Goal: Navigation & Orientation: Find specific page/section

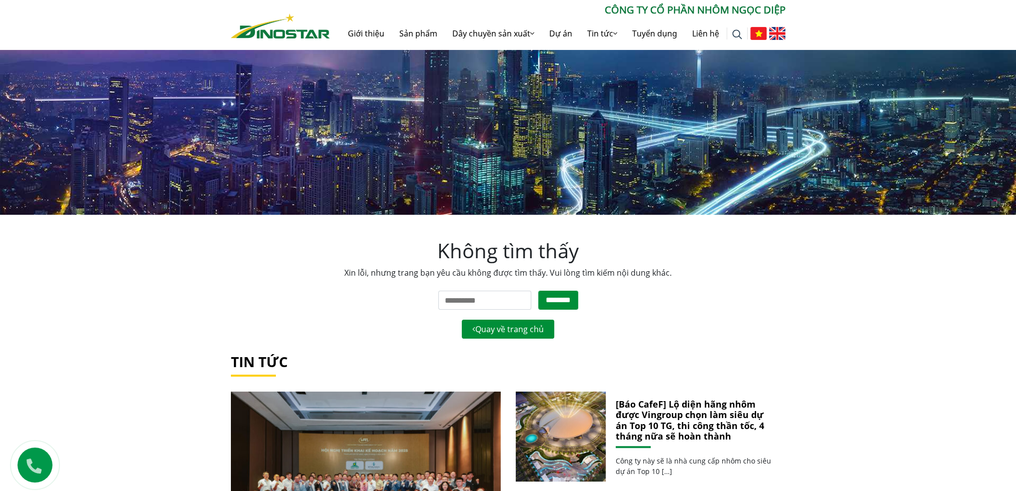
click at [780, 35] on img at bounding box center [777, 33] width 16 height 13
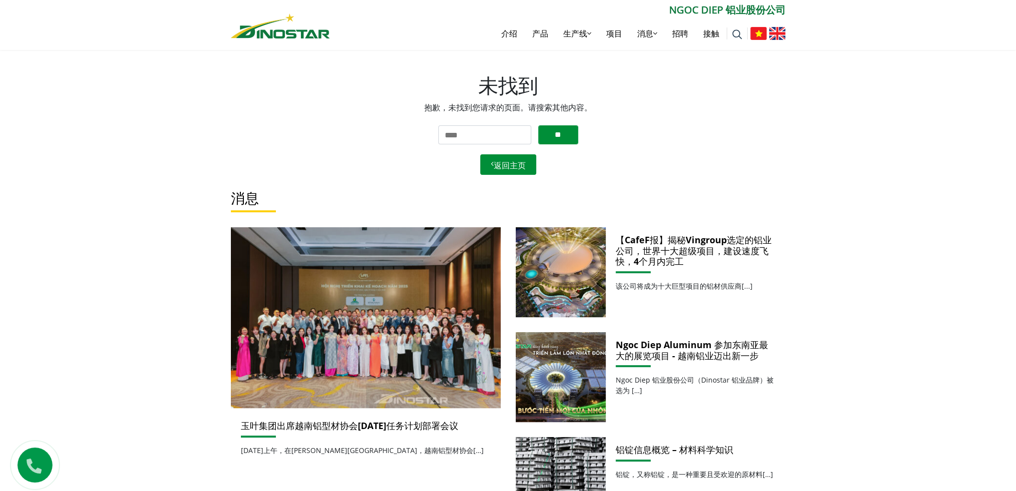
scroll to position [200, 0]
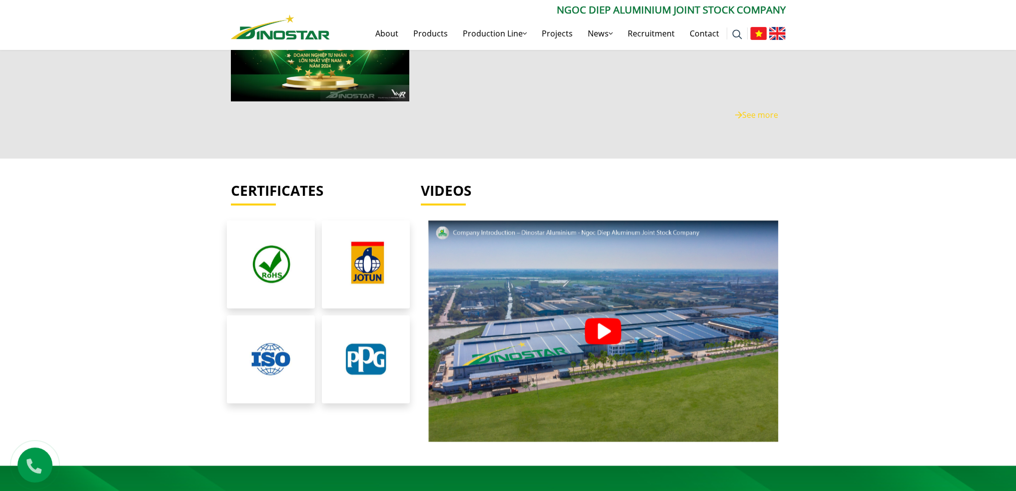
scroll to position [2098, 0]
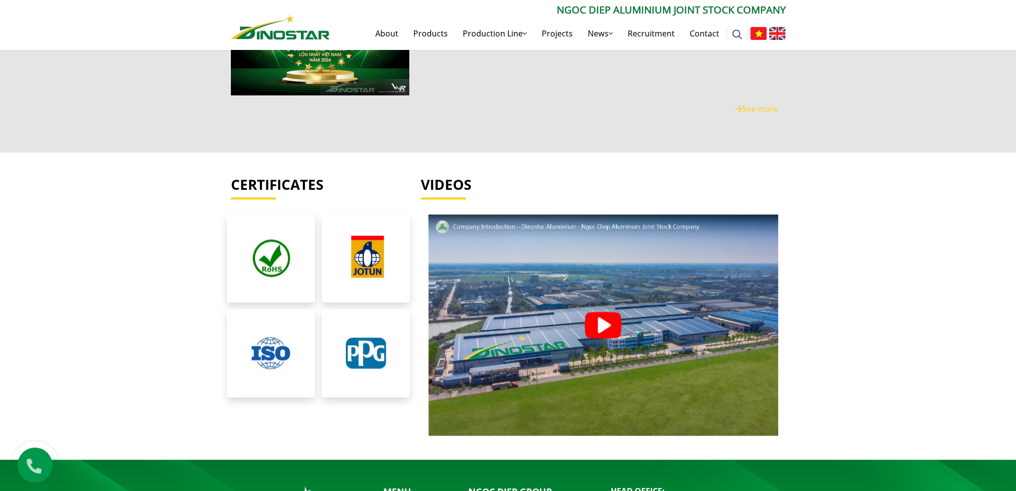
click at [602, 318] on img at bounding box center [602, 325] width 36 height 26
click at [605, 321] on img at bounding box center [602, 325] width 36 height 26
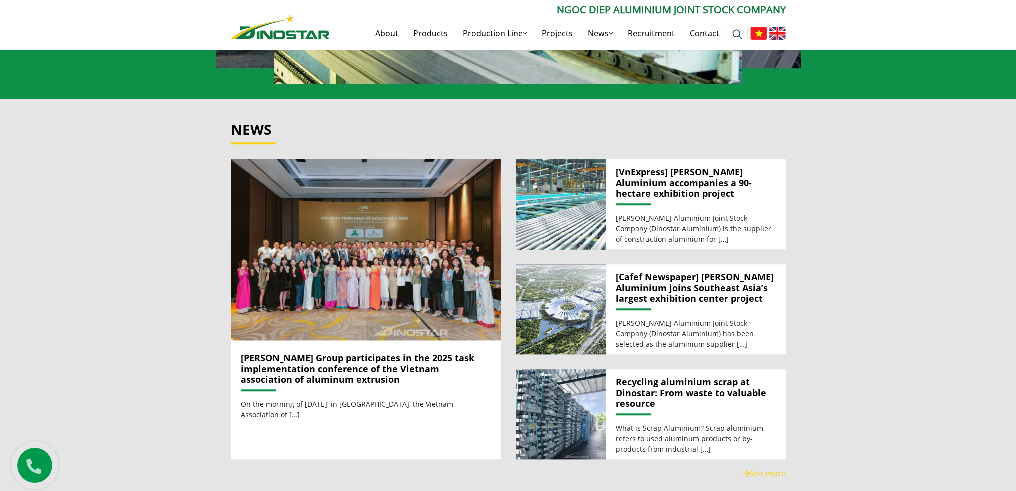
scroll to position [1149, 0]
